Goal: Contribute content

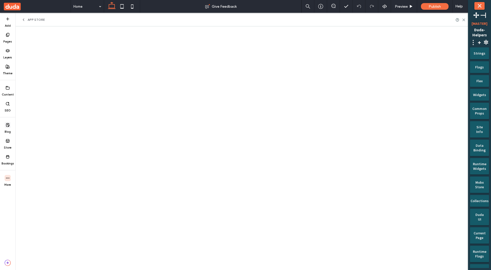
click at [13, 125] on div "Blog" at bounding box center [7, 128] width 15 height 16
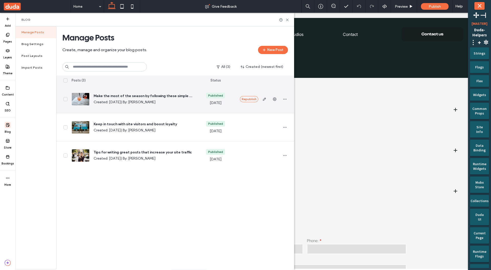
click at [264, 98] on icon "button" at bounding box center [265, 99] width 4 height 4
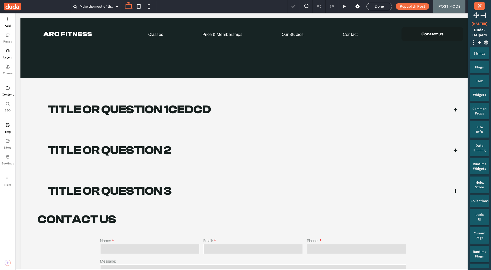
click at [365, 7] on div "Done Republish Post POST MODE Help" at bounding box center [389, 6] width 204 height 13
click at [370, 7] on div "Done" at bounding box center [379, 6] width 25 height 5
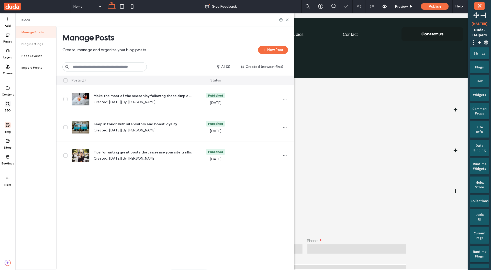
click at [6, 107] on label "SEO" at bounding box center [8, 110] width 6 height 6
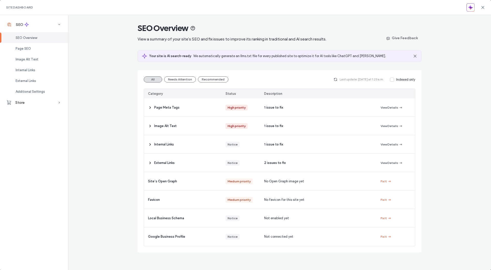
click at [483, 9] on icon at bounding box center [483, 7] width 4 height 4
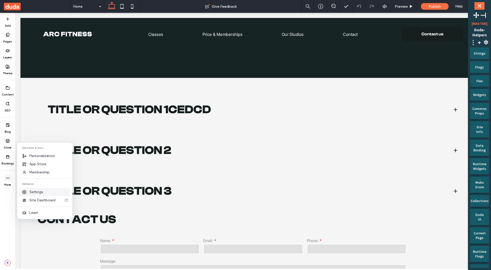
click at [33, 193] on span "Settings" at bounding box center [36, 191] width 14 height 5
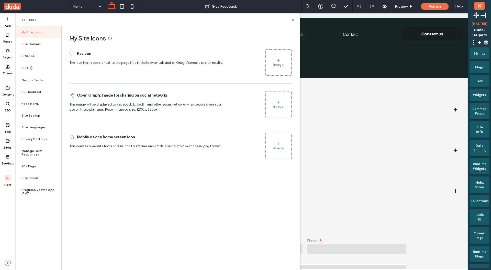
click at [9, 88] on use at bounding box center [7, 87] width 3 height 3
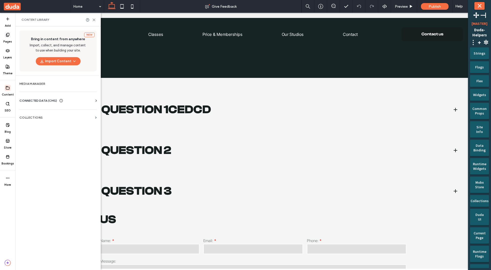
click at [10, 38] on label "Pages" at bounding box center [7, 41] width 9 height 6
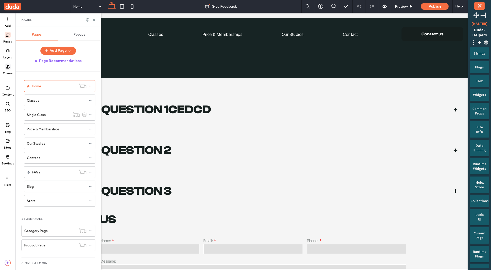
click at [7, 68] on use at bounding box center [8, 67] width 4 height 4
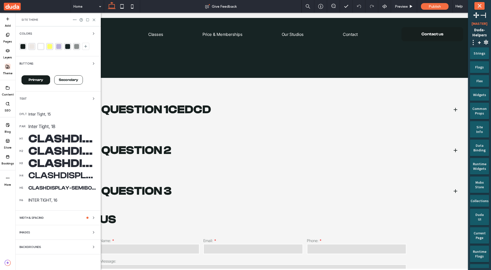
click at [31, 20] on span "Site Theme" at bounding box center [30, 20] width 17 height 4
copy div "Site Theme"
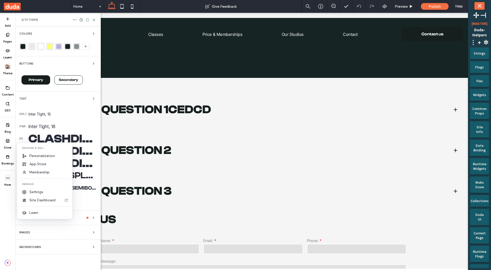
click at [9, 179] on icon at bounding box center [8, 178] width 4 height 4
click at [31, 166] on span "App Store" at bounding box center [37, 164] width 17 height 5
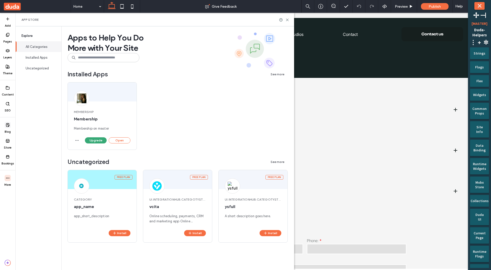
click at [11, 126] on div "Blog" at bounding box center [7, 128] width 15 height 16
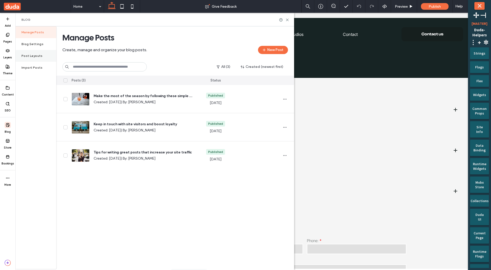
click at [33, 59] on div "Post Layouts" at bounding box center [35, 56] width 41 height 12
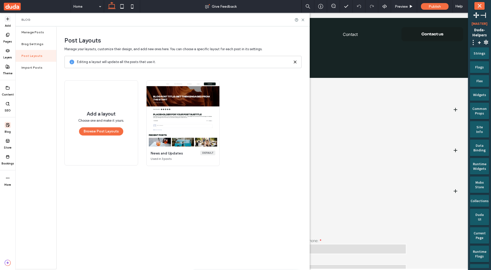
click at [7, 21] on icon at bounding box center [8, 19] width 4 height 4
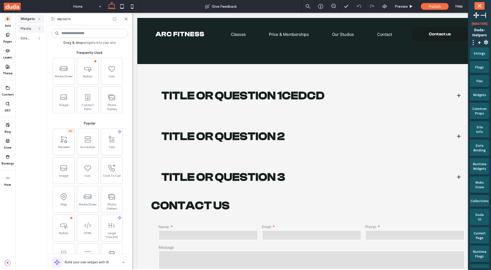
click at [30, 27] on span "Media" at bounding box center [27, 28] width 15 height 5
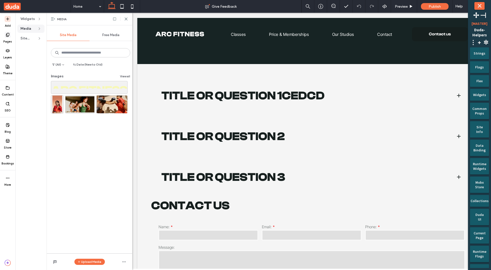
click at [9, 34] on icon at bounding box center [8, 35] width 4 height 4
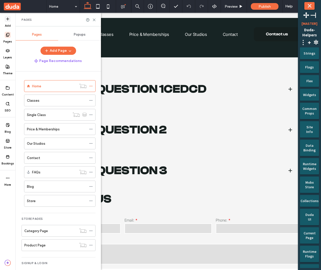
drag, startPoint x: 9, startPoint y: 211, endPoint x: 7, endPoint y: 19, distance: 191.5
click at [7, 19] on div "Add Pages Layers Theme Content SEO Blog Store Bookings More" at bounding box center [7, 141] width 15 height 257
click at [7, 22] on label "Add" at bounding box center [8, 25] width 6 height 6
